Goal: Complete application form

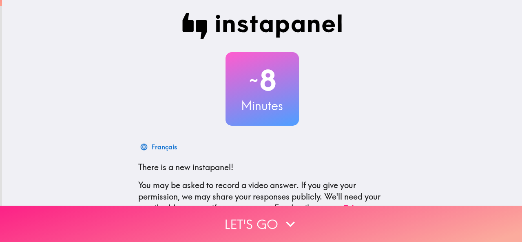
click at [217, 224] on button "Let's go" at bounding box center [261, 224] width 522 height 36
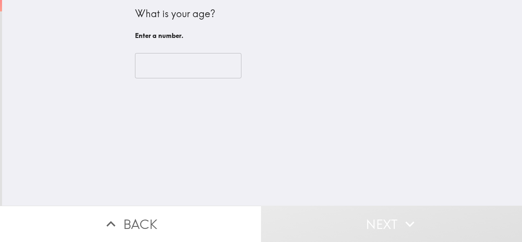
click at [144, 64] on input "number" at bounding box center [188, 65] width 107 height 25
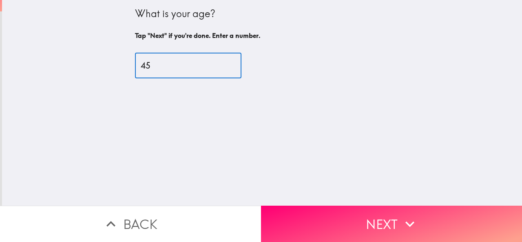
type input "45"
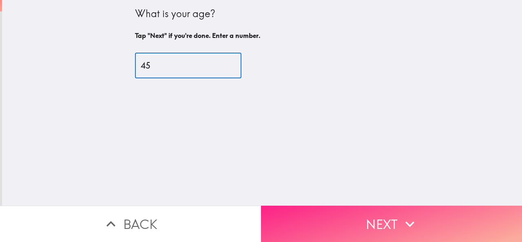
click at [300, 210] on button "Next" at bounding box center [391, 224] width 261 height 36
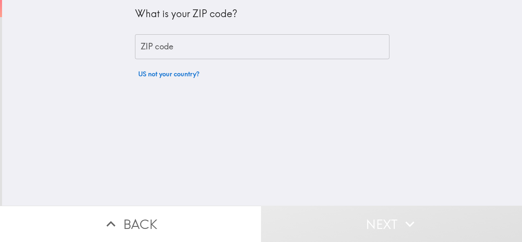
click at [164, 44] on div "ZIP code ZIP code" at bounding box center [262, 46] width 255 height 25
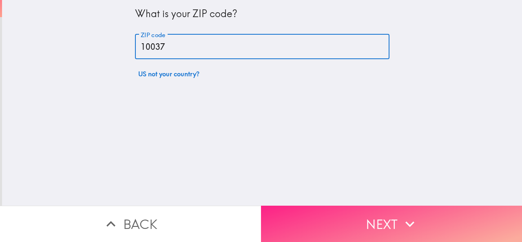
type input "10037"
click at [311, 214] on button "Next" at bounding box center [391, 224] width 261 height 36
